Goal: Information Seeking & Learning: Find specific fact

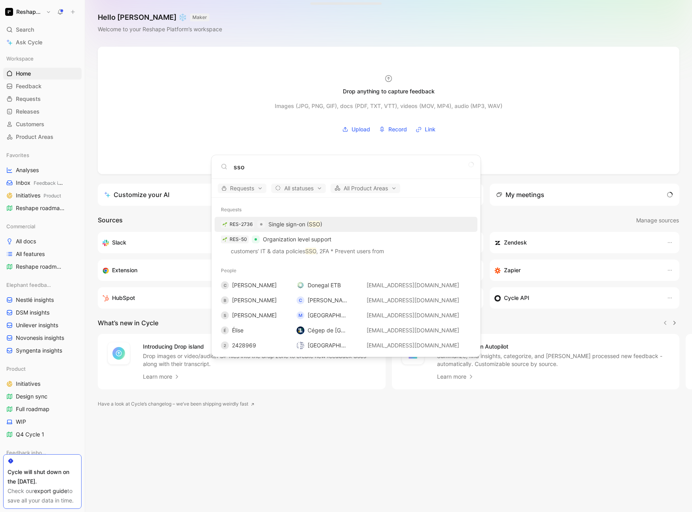
type input "sso"
click at [312, 224] on mark "SSO" at bounding box center [314, 224] width 11 height 7
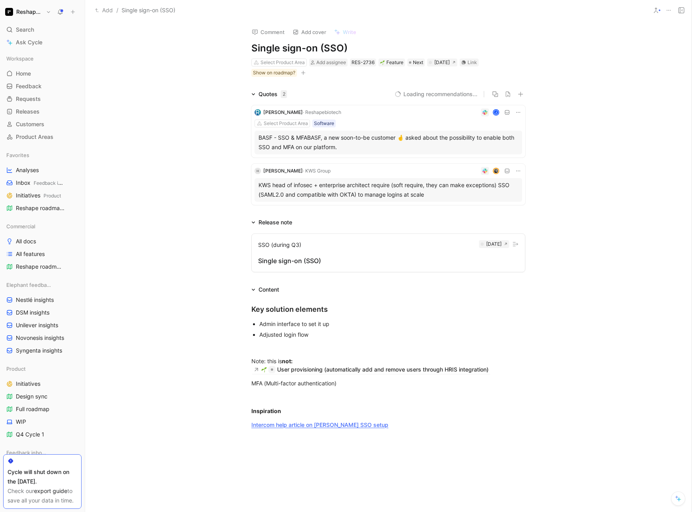
click at [674, 11] on div at bounding box center [675, 10] width 24 height 11
click at [673, 11] on button at bounding box center [668, 10] width 11 height 11
click at [645, 53] on div "Export quotes" at bounding box center [636, 50] width 68 height 9
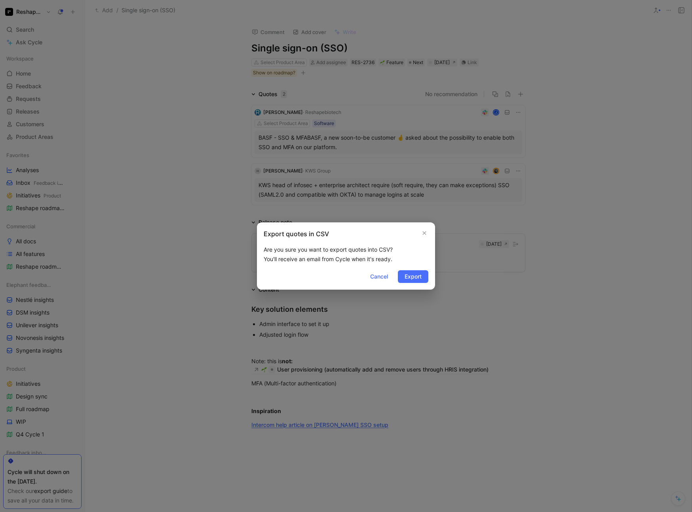
click at [402, 320] on div at bounding box center [346, 256] width 692 height 512
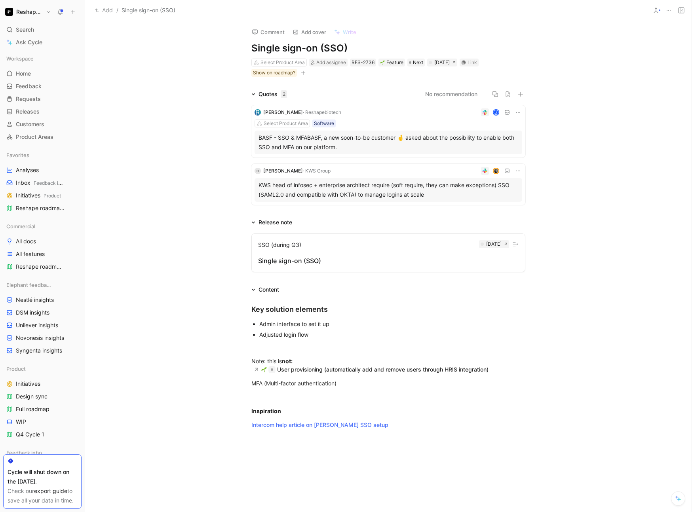
click at [294, 140] on div "BASF - SSO & MFABASF, a new soon-to-be customer 🤞 asked about the possibility t…" at bounding box center [388, 142] width 260 height 19
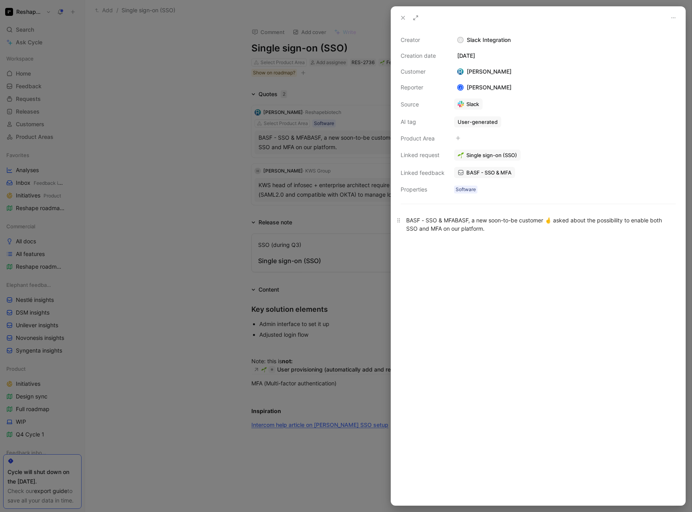
click at [452, 226] on div "BASF - SSO & MFABASF, a new soon-to-be customer 🤞 asked about the possibility t…" at bounding box center [538, 224] width 264 height 17
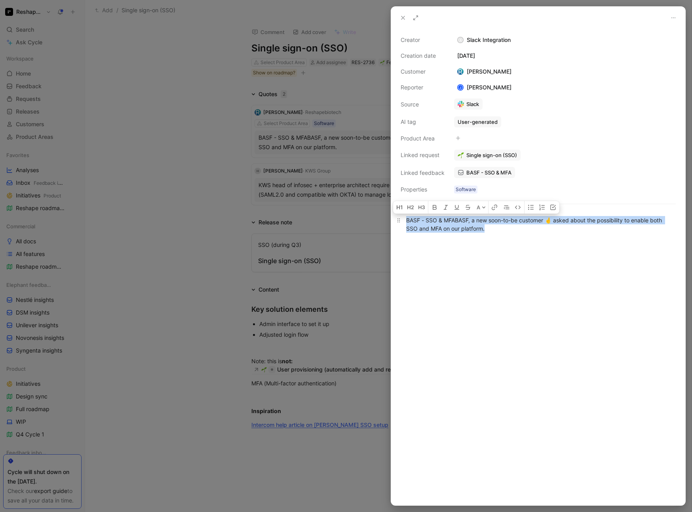
copy div "BASF - SSO & MFABASF, a new soon-to-be customer 🤞 asked about the possibility t…"
click at [495, 218] on div "BASF - SSO & MFABASF, a new soon-to-be customer 🤞 asked about the possibility t…" at bounding box center [538, 224] width 264 height 17
drag, startPoint x: 455, startPoint y: 220, endPoint x: 550, endPoint y: 239, distance: 97.1
click at [550, 239] on div "BASF - SSO & MFABASF, a new soon-to-be customer 🤞 asked about the possibility t…" at bounding box center [538, 224] width 294 height 34
copy div "BASF, a new soon-to-be customer 🤞 asked about the possibility to enable both SS…"
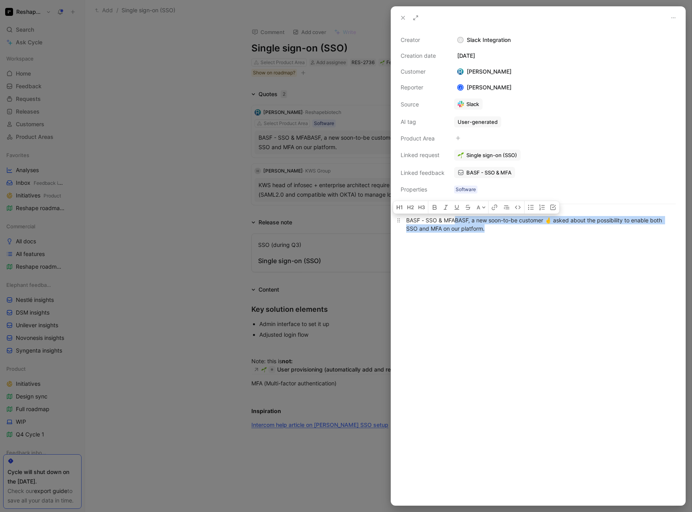
click at [446, 234] on p "BASF - SSO & MFABASF, a new soon-to-be customer 🤞 asked about the possibility t…" at bounding box center [538, 224] width 294 height 21
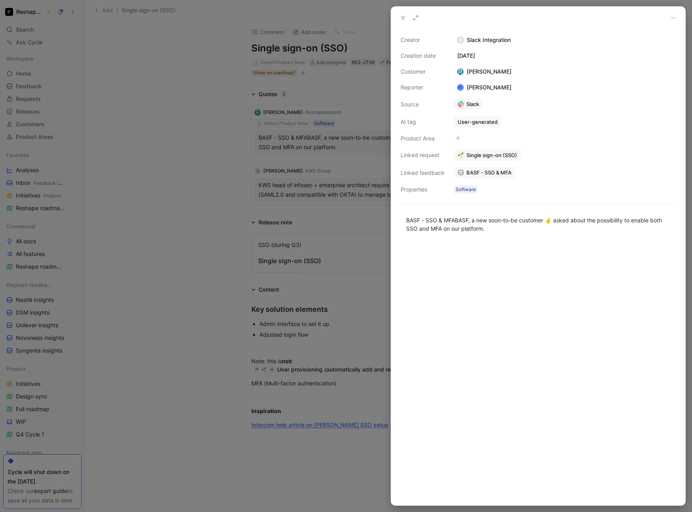
click at [404, 16] on icon at bounding box center [403, 18] width 6 height 6
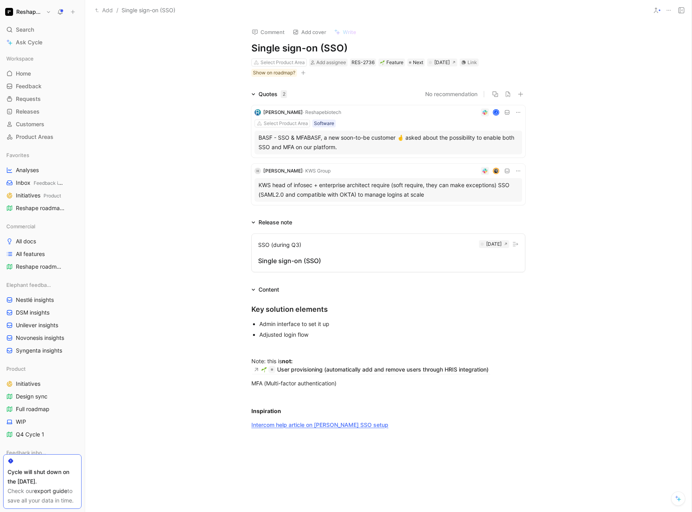
click at [370, 190] on div "KWS head of infosec + enterprise architect require (soft require, they can make…" at bounding box center [388, 189] width 260 height 19
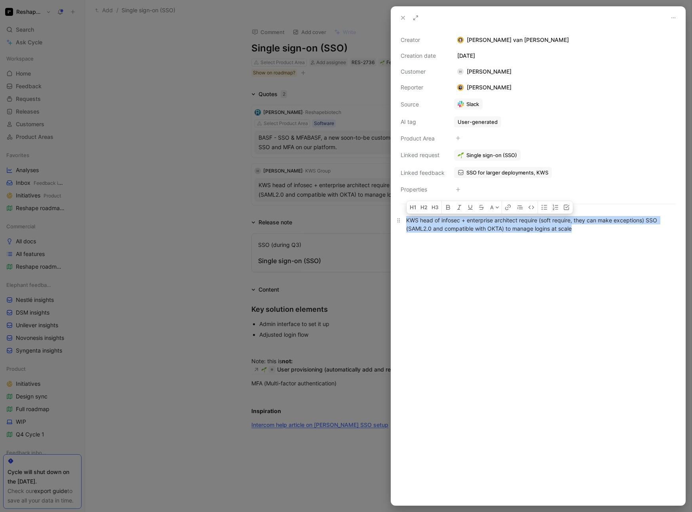
drag, startPoint x: 406, startPoint y: 220, endPoint x: 606, endPoint y: 229, distance: 200.0
click at [606, 229] on div "KWS head of infosec + enterprise architect require (soft require, they can make…" at bounding box center [538, 224] width 264 height 17
copy div "KWS head of infosec + enterprise architect require (soft require, they can make…"
click at [606, 229] on div "KWS head of infosec + enterprise architect require (soft require, they can make…" at bounding box center [538, 224] width 264 height 17
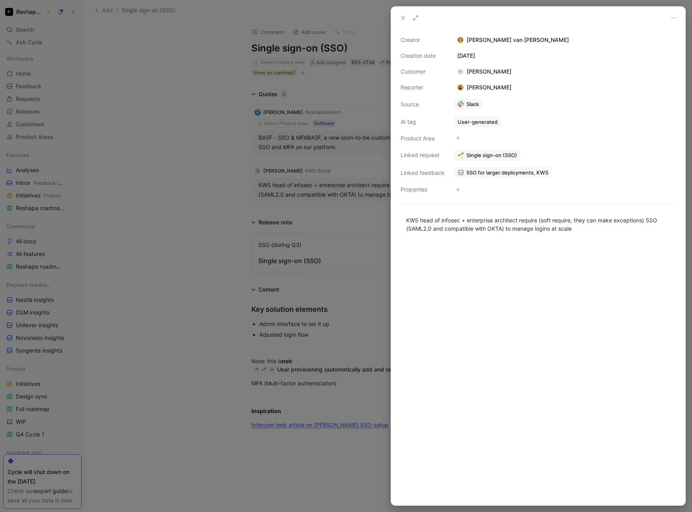
click at [349, 220] on div at bounding box center [346, 256] width 692 height 512
